Goal: Check status

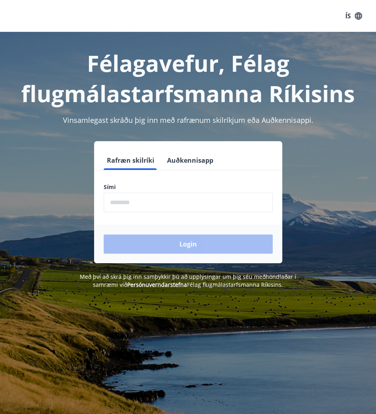
click at [208, 206] on input "phone" at bounding box center [188, 203] width 169 height 20
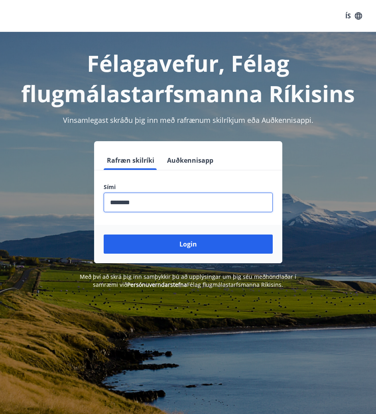
type input "********"
click at [104, 234] on button "Login" at bounding box center [188, 243] width 169 height 19
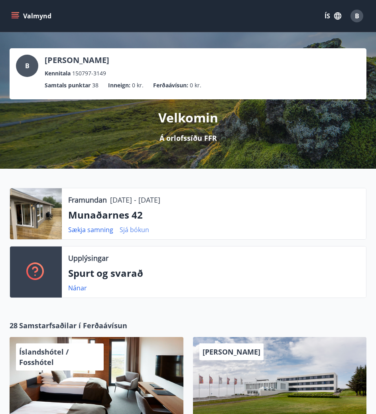
click at [146, 226] on link "Sjá bókun" at bounding box center [135, 229] width 30 height 9
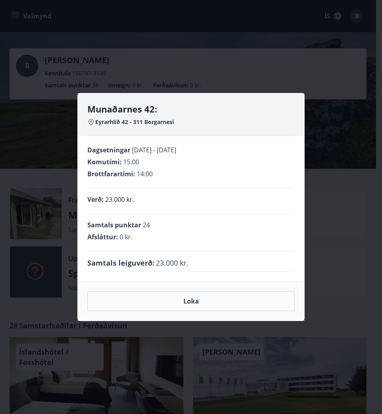
click at [325, 204] on div "Munaðarnes 42: Eyrarhlíð 42 - 311 Borgarnesi Dagsetningar 08.09.2025 - 15.09.20…" at bounding box center [191, 207] width 382 height 414
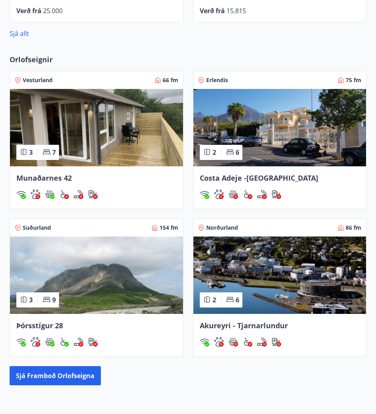
scroll to position [532, 0]
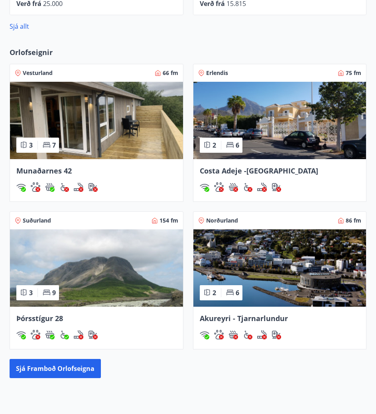
click at [58, 168] on span "Munaðarnes 42" at bounding box center [43, 171] width 55 height 10
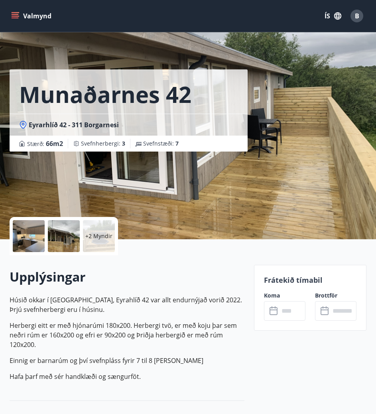
click at [33, 228] on div at bounding box center [29, 236] width 32 height 32
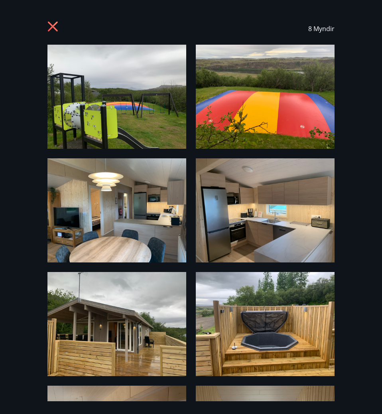
click at [90, 230] on img at bounding box center [116, 210] width 139 height 104
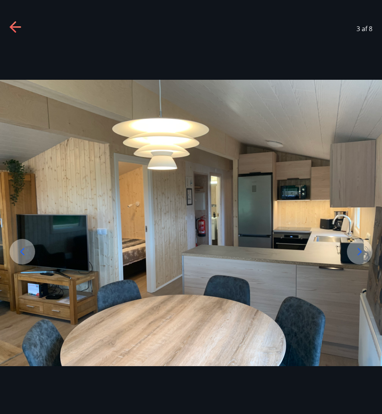
click at [365, 251] on icon at bounding box center [359, 251] width 13 height 13
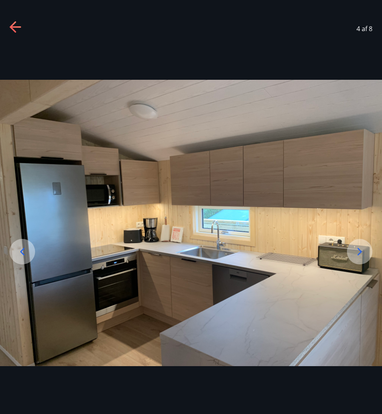
click at [361, 248] on icon at bounding box center [359, 251] width 13 height 13
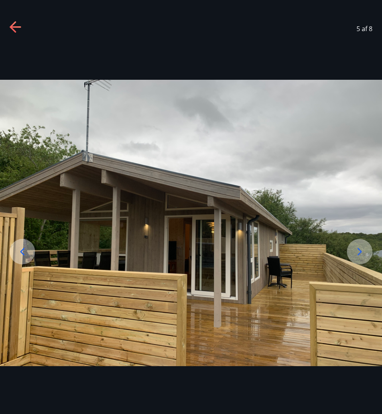
click at [357, 253] on icon at bounding box center [359, 251] width 13 height 13
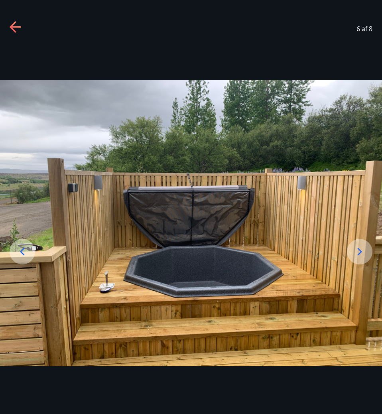
click at [16, 32] on icon at bounding box center [16, 27] width 13 height 13
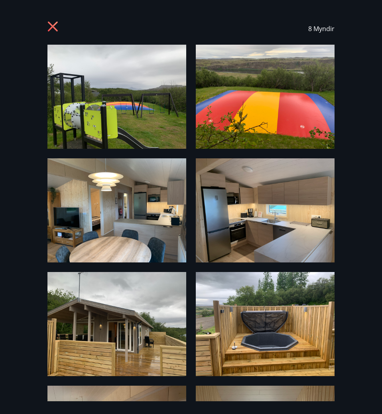
click at [51, 25] on icon at bounding box center [53, 27] width 10 height 10
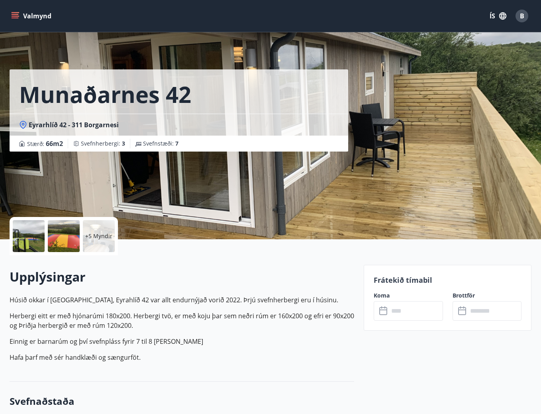
click at [382, 16] on div "B" at bounding box center [522, 16] width 13 height 13
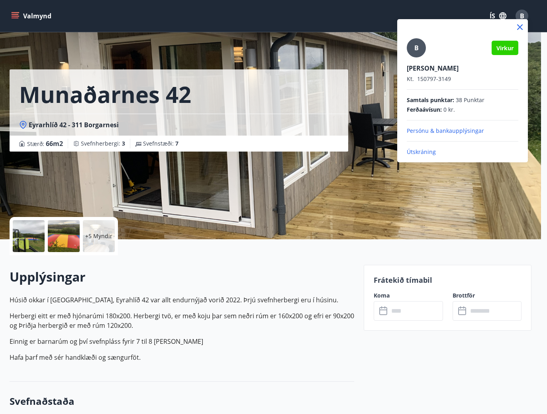
click at [382, 156] on p "Útskráning" at bounding box center [463, 152] width 112 height 8
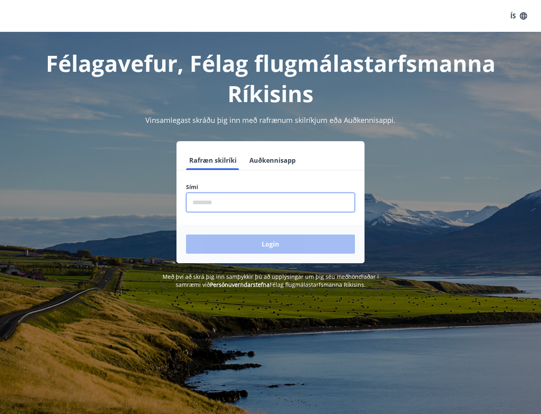
click at [224, 211] on input "phone" at bounding box center [270, 203] width 169 height 20
